Goal: Task Accomplishment & Management: Manage account settings

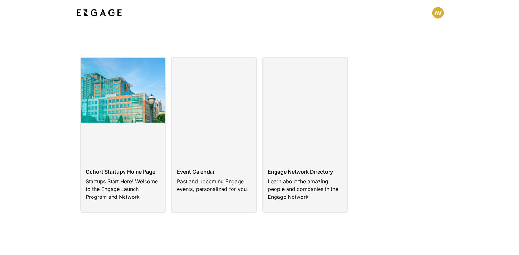
scroll to position [8, 0]
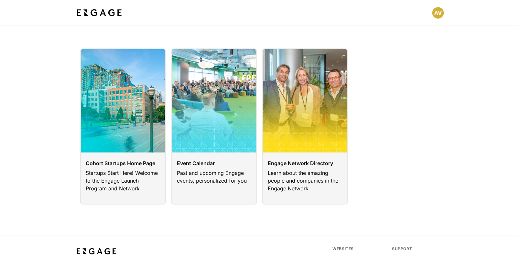
click at [438, 13] on html "Cohort Startups Home Page Startups Start Here! Welcome to the Engage Launch Pro…" at bounding box center [259, 155] width 519 height 326
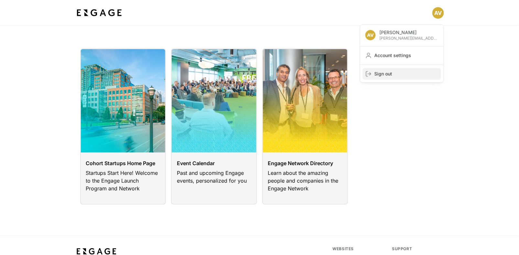
click at [401, 72] on span "Sign out" at bounding box center [406, 74] width 64 height 6
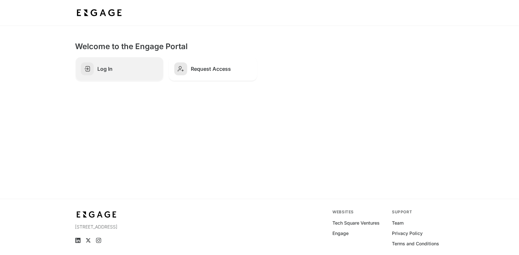
click at [131, 76] on link "Log In" at bounding box center [119, 69] width 88 height 24
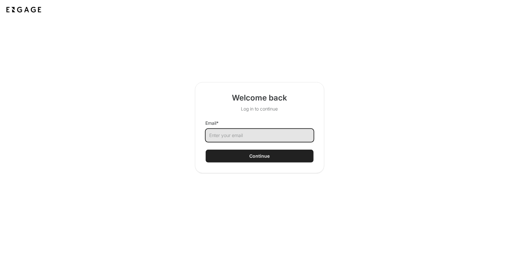
click at [250, 140] on input "Email *" at bounding box center [259, 135] width 108 height 13
type input "maddie@engage.vc"
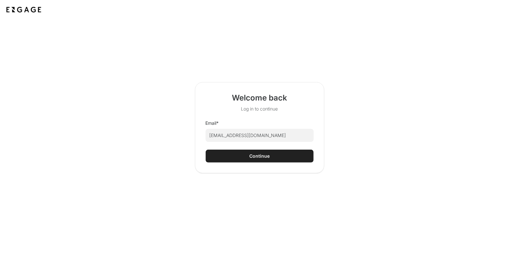
click at [236, 159] on button "Continue" at bounding box center [259, 156] width 108 height 13
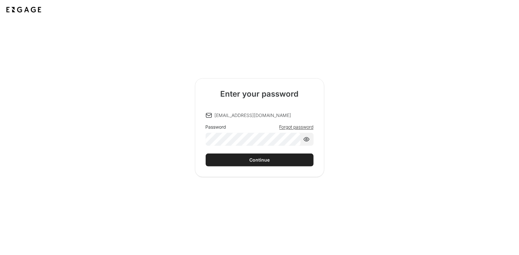
click at [243, 157] on button "Continue" at bounding box center [259, 159] width 108 height 13
